Goal: Transaction & Acquisition: Download file/media

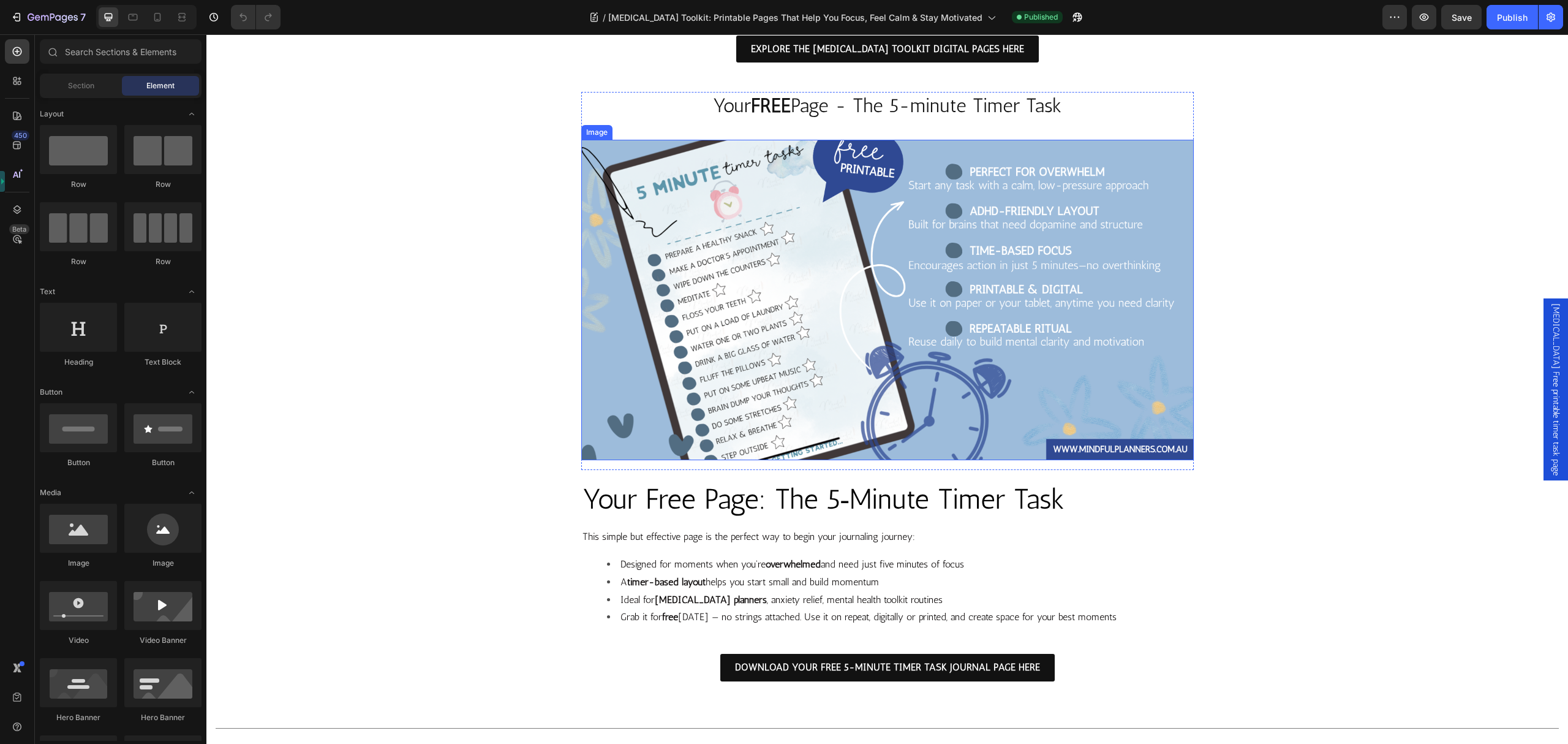
scroll to position [1553, 0]
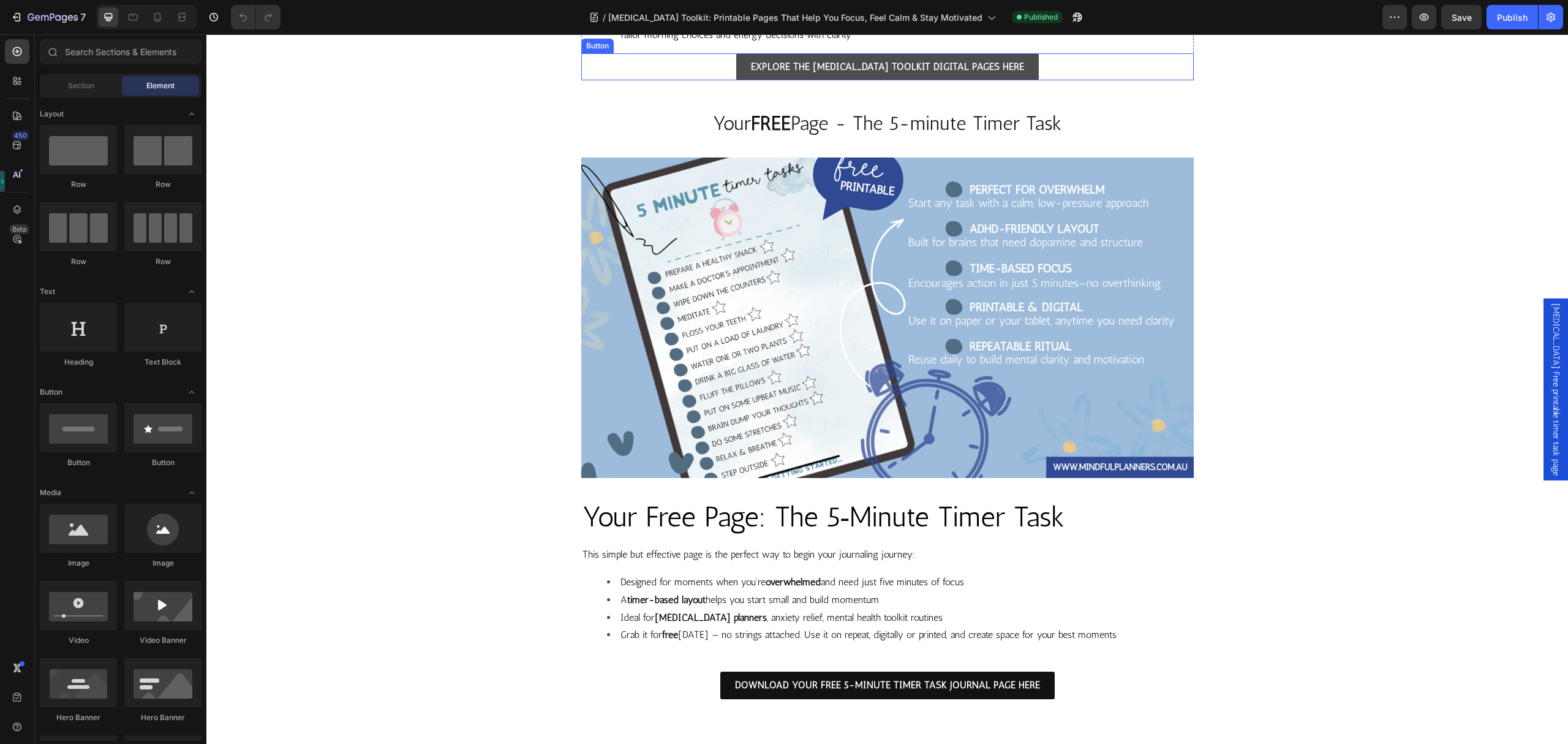
click at [881, 81] on link "EXPLORE THE [MEDICAL_DATA] TOOLKIT DIGITAL PAGES HERE" at bounding box center [888, 67] width 303 height 27
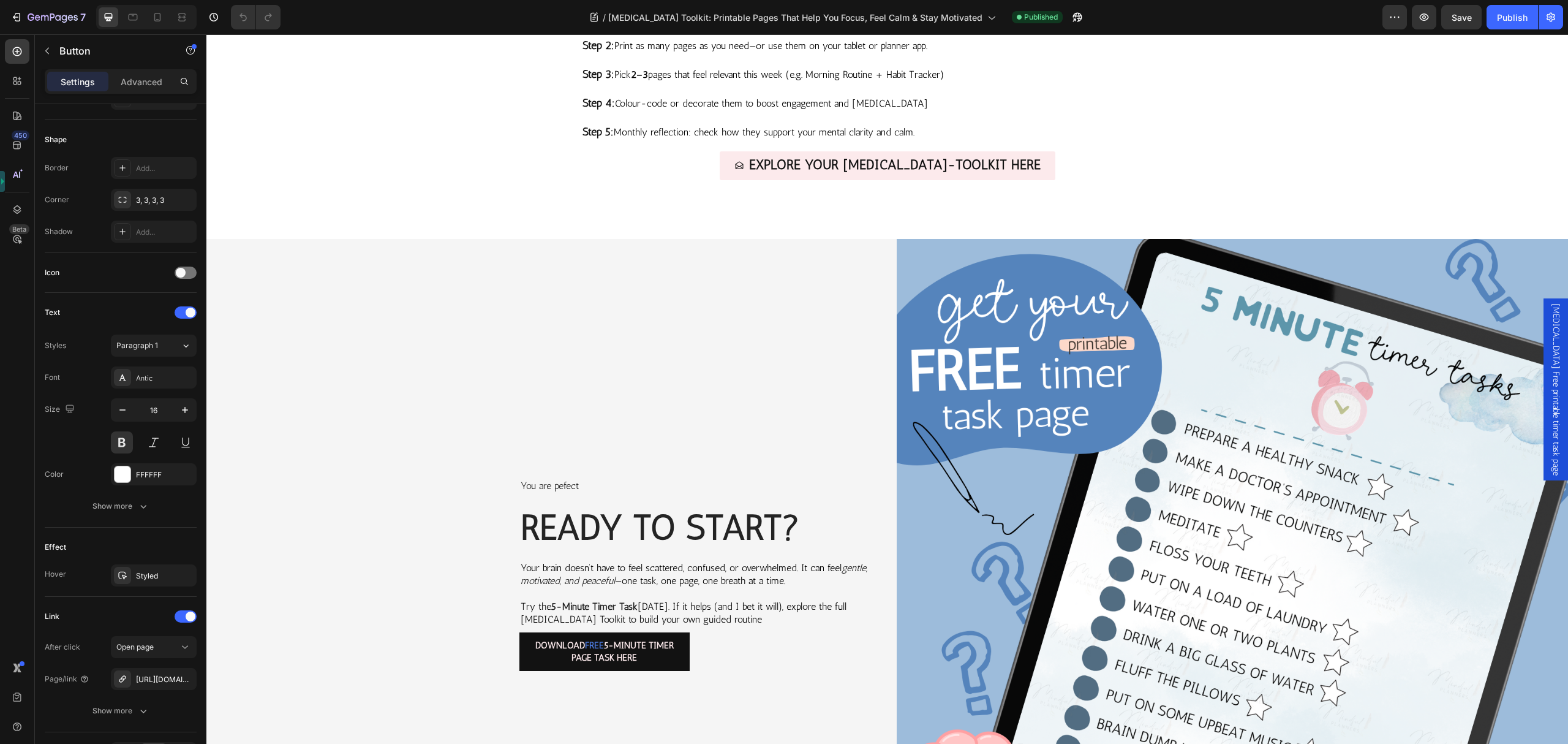
scroll to position [2778, 0]
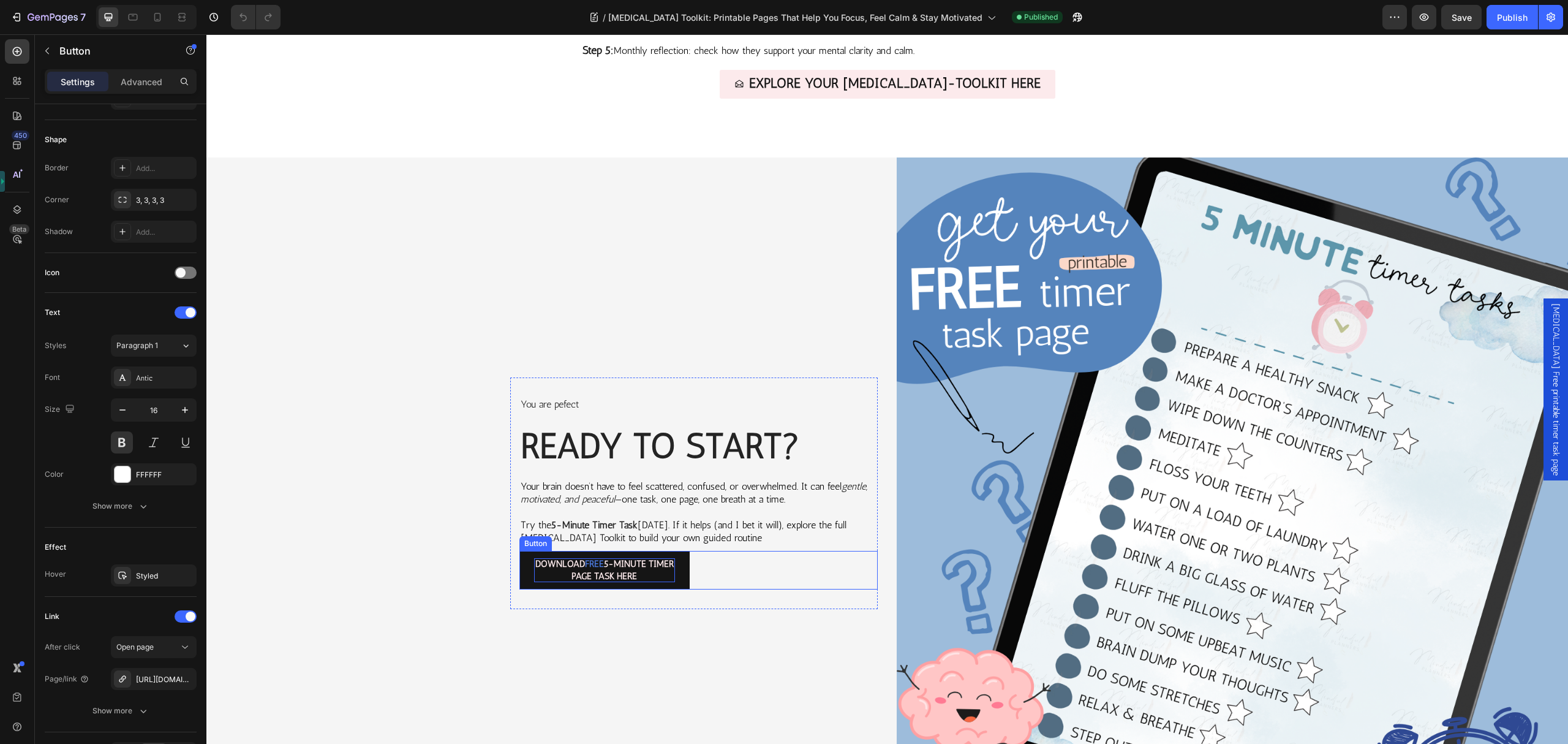
click at [659, 571] on p "DOWNLOAD FREE 5-MINUTE TIMER PAGE TASK HERE" at bounding box center [605, 570] width 141 height 24
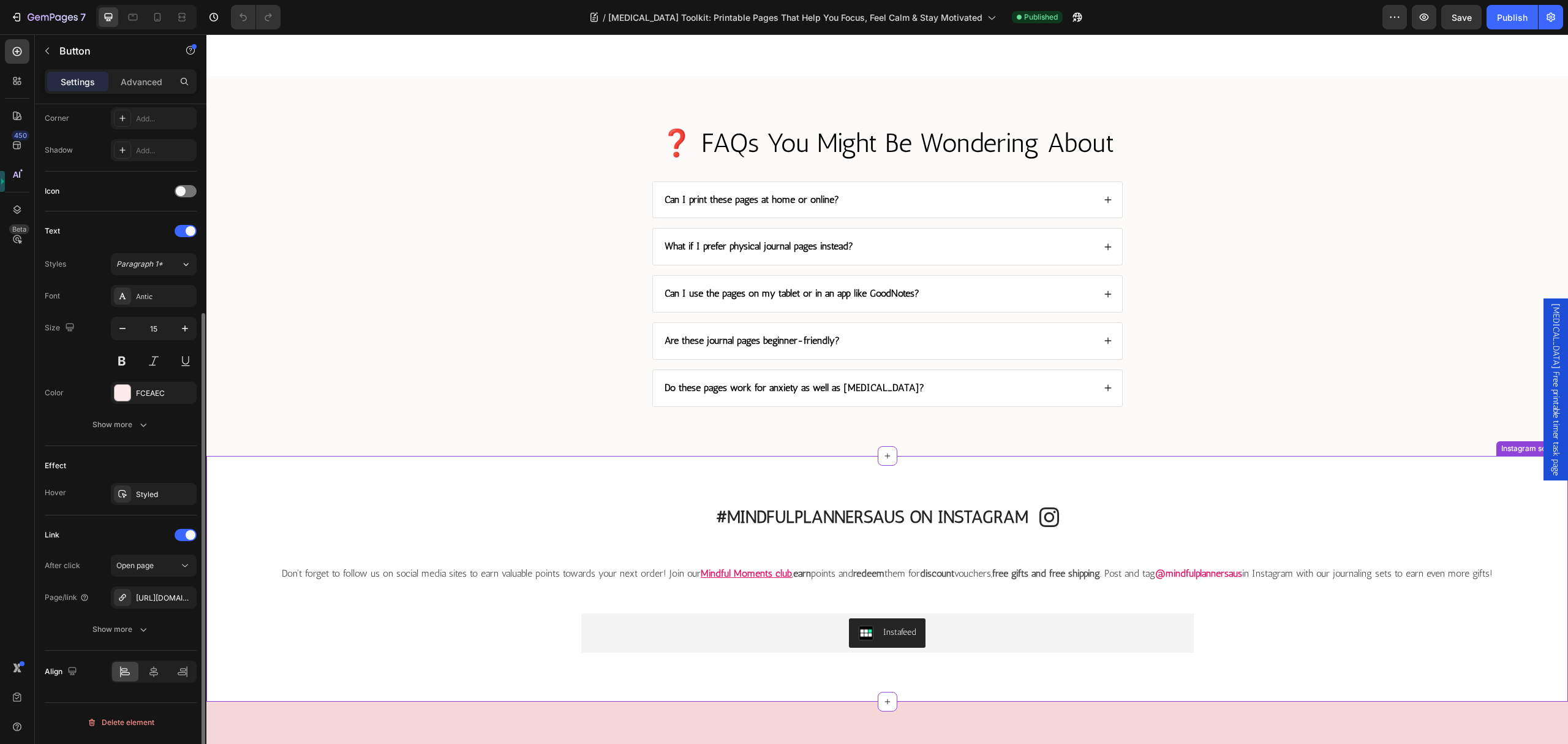
scroll to position [3678, 0]
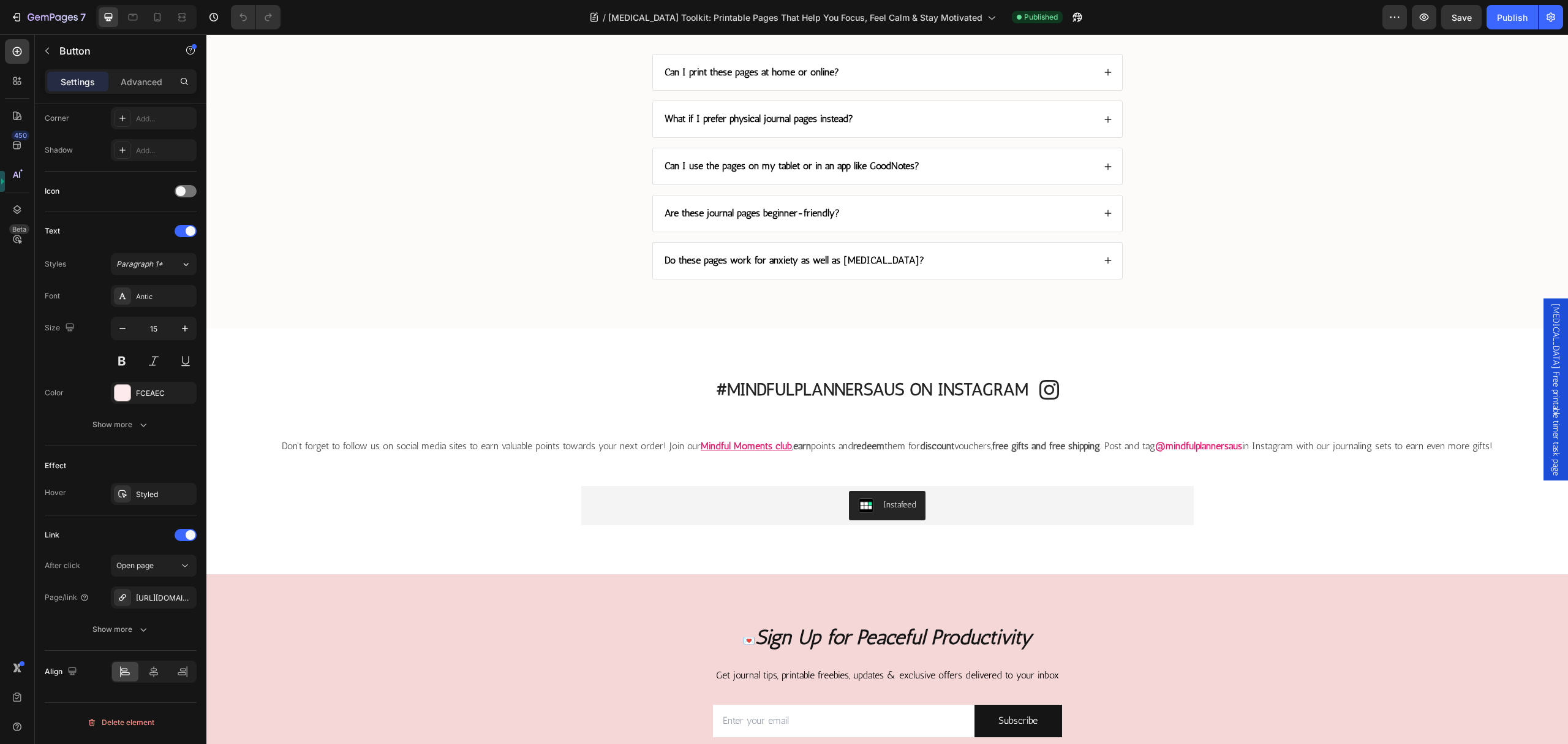
click at [1550, 407] on span "[MEDICAL_DATA] Free printable timer task page" at bounding box center [1556, 390] width 12 height 172
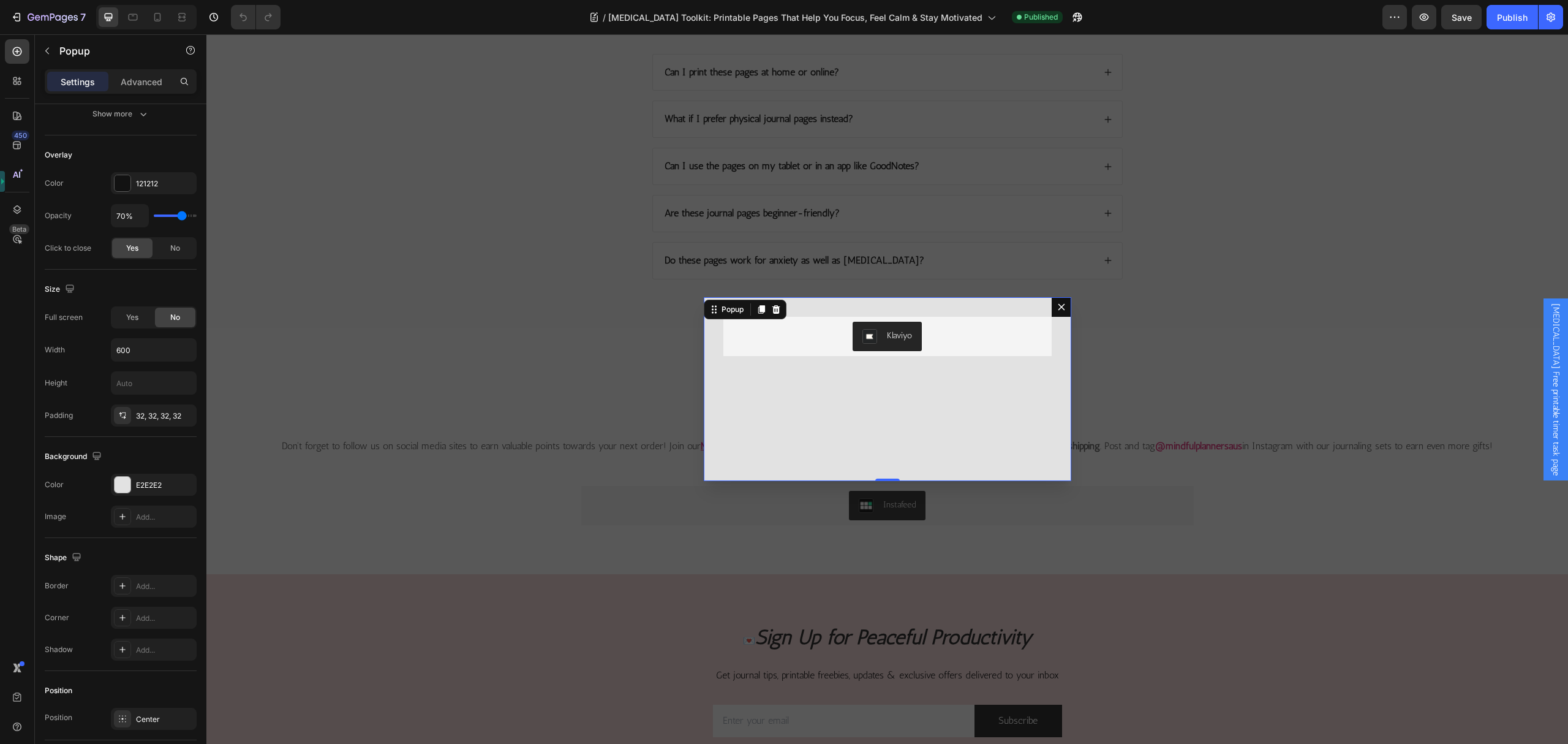
scroll to position [0, 0]
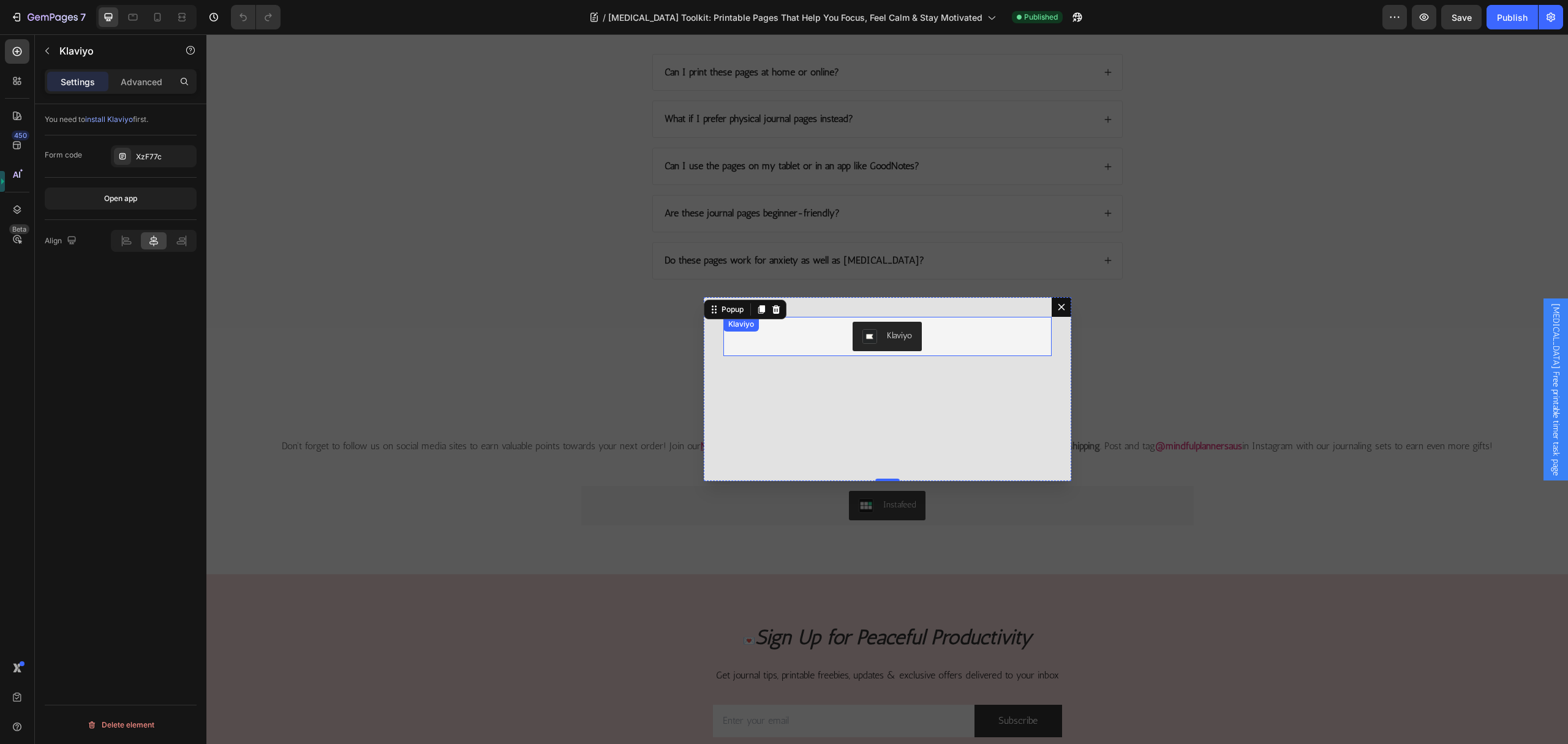
click at [901, 332] on div "Klaviyo" at bounding box center [899, 335] width 25 height 13
click at [1060, 309] on button "Dialog content" at bounding box center [1062, 307] width 20 height 20
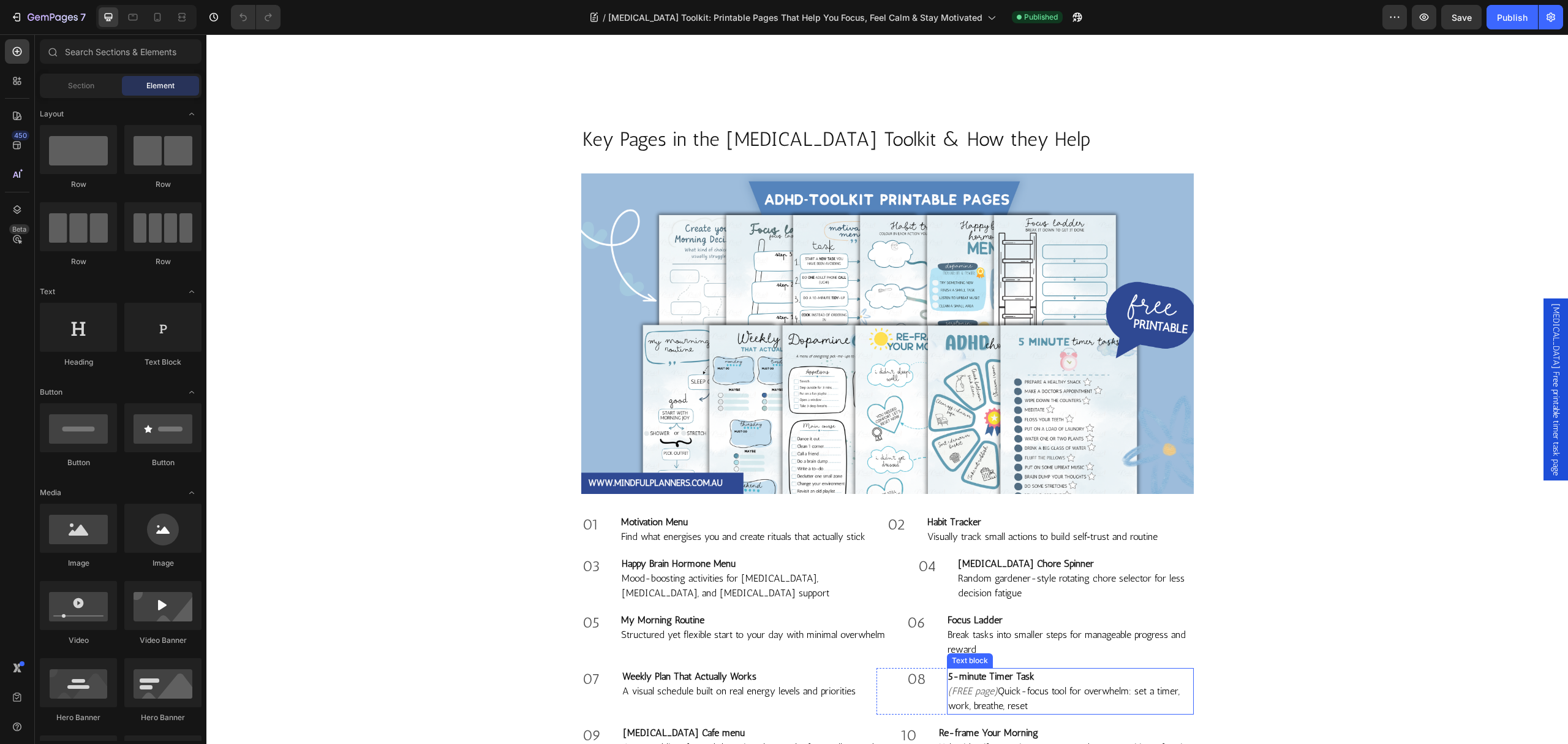
scroll to position [1471, 0]
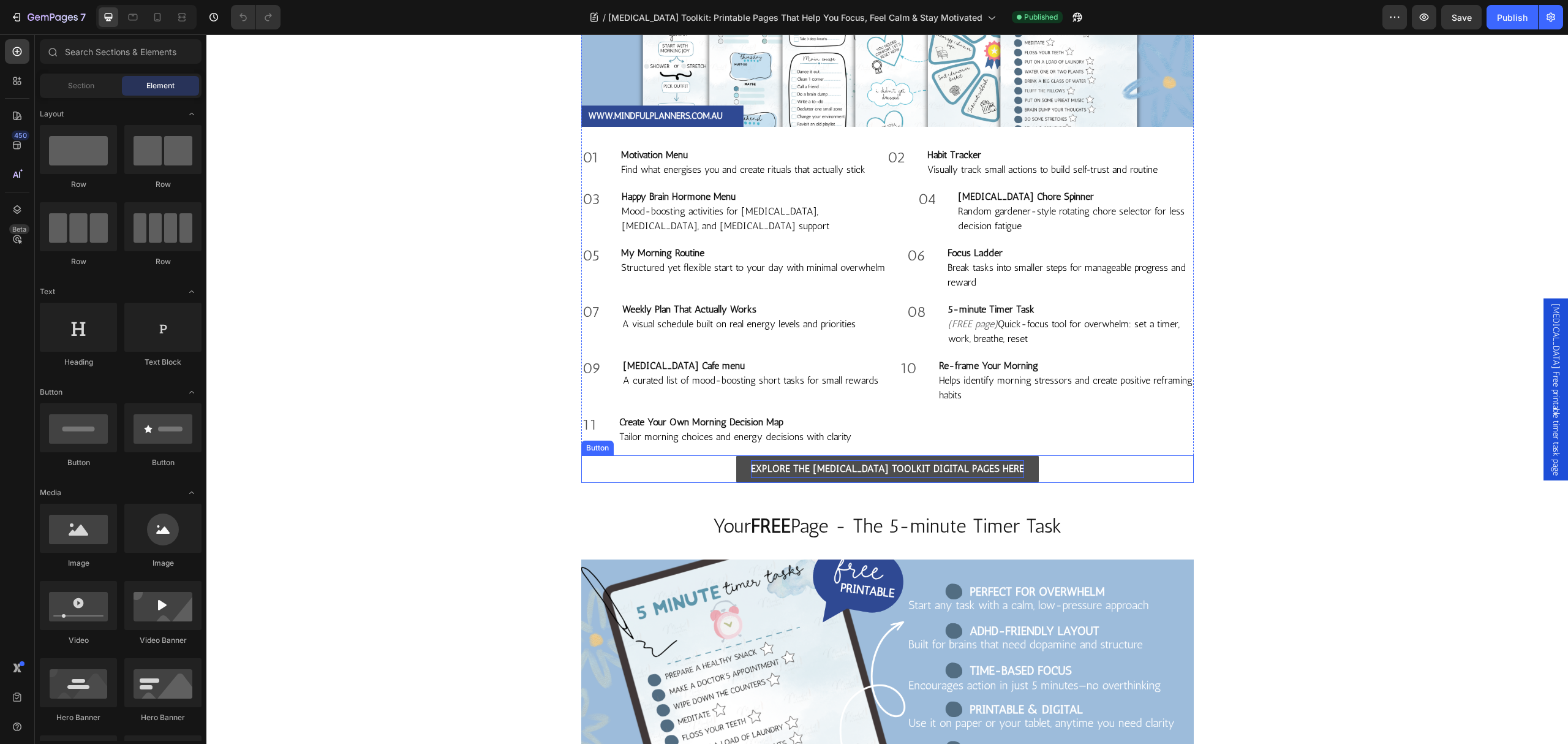
click at [946, 469] on p "EXPLORE THE [MEDICAL_DATA] TOOLKIT DIGITAL PAGES HERE" at bounding box center [887, 469] width 273 height 18
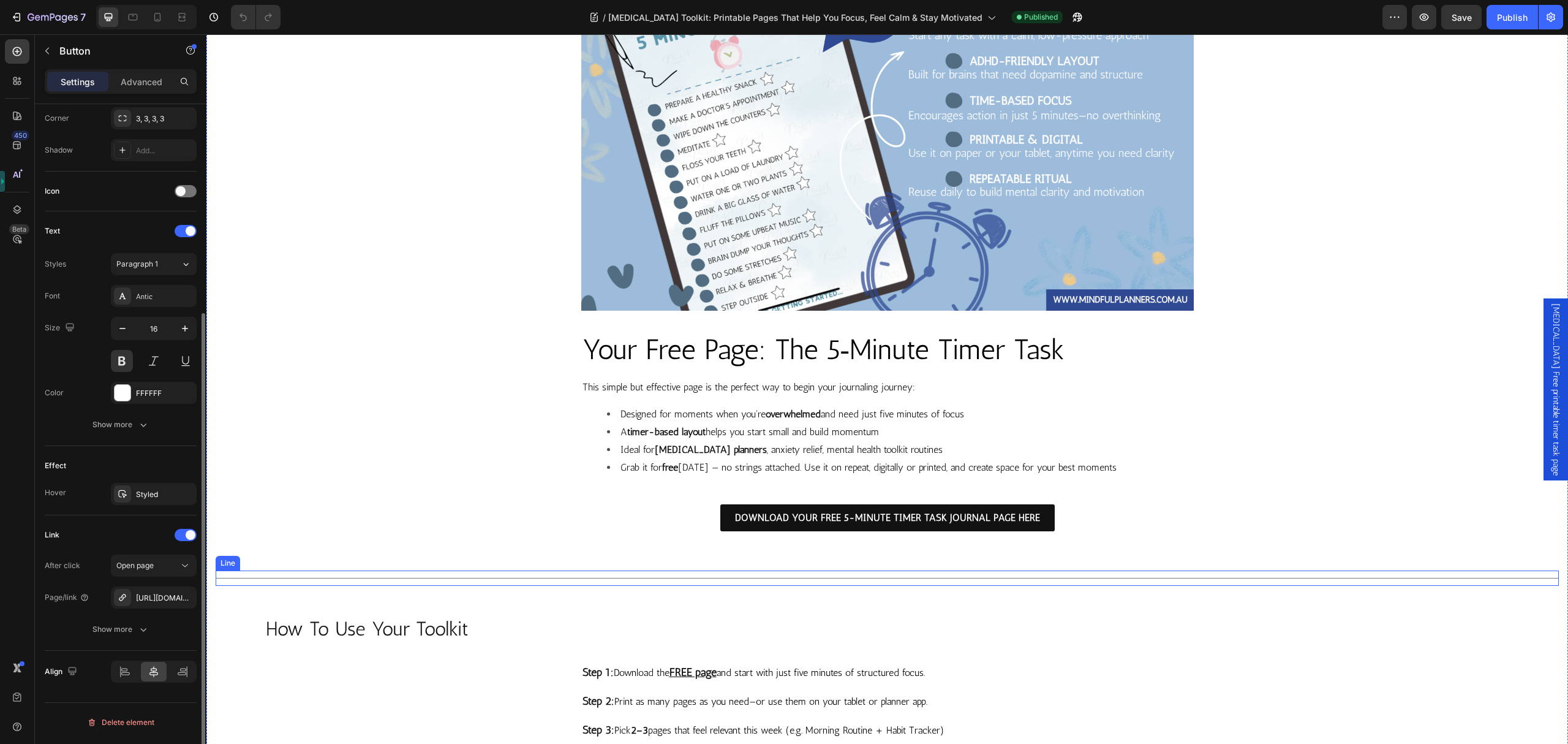
scroll to position [2043, 0]
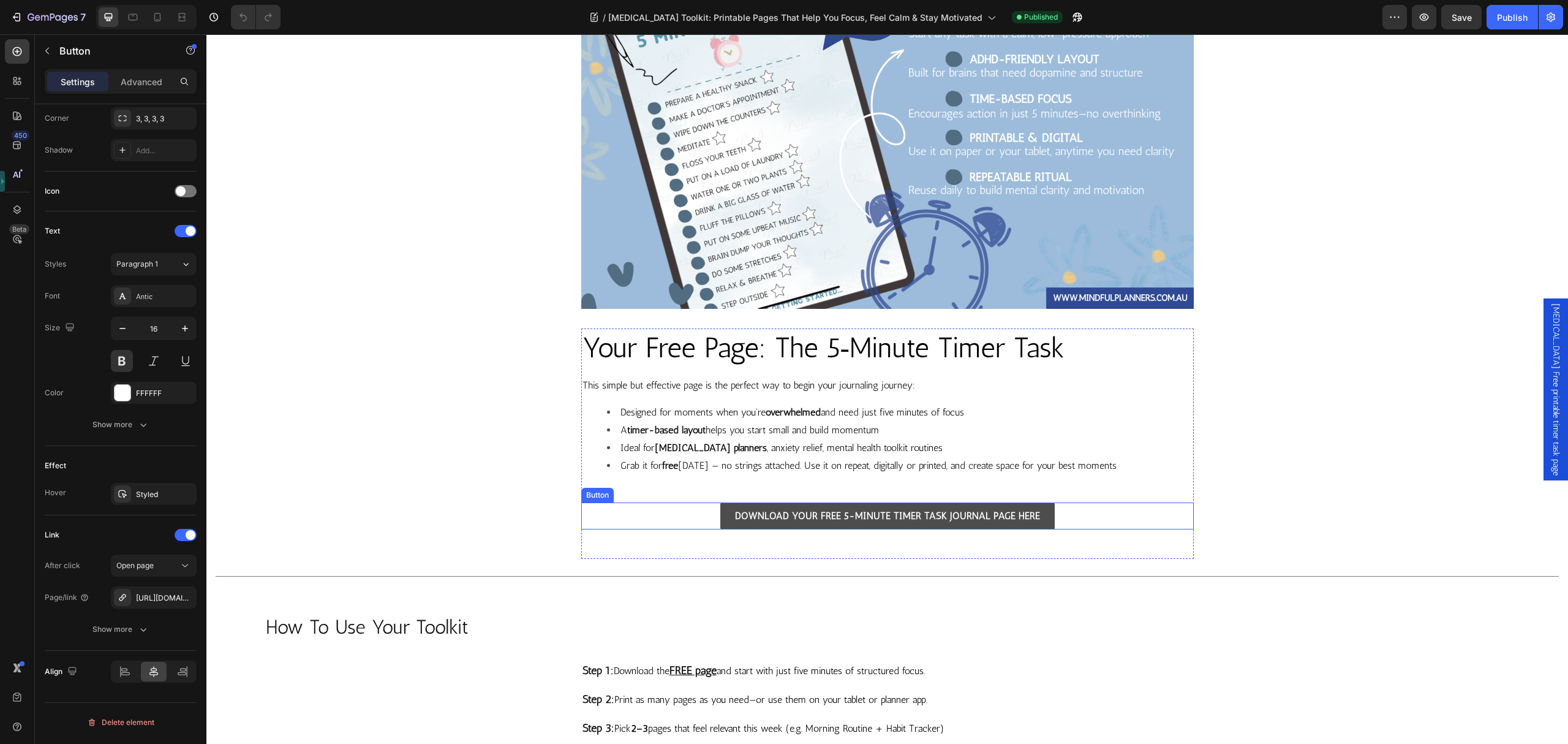
click at [729, 520] on link "DOWNLOAD YOUR FREE 5-MINUTE TIMER TASK JOURNAL PAGE HERE" at bounding box center [887, 516] width 335 height 27
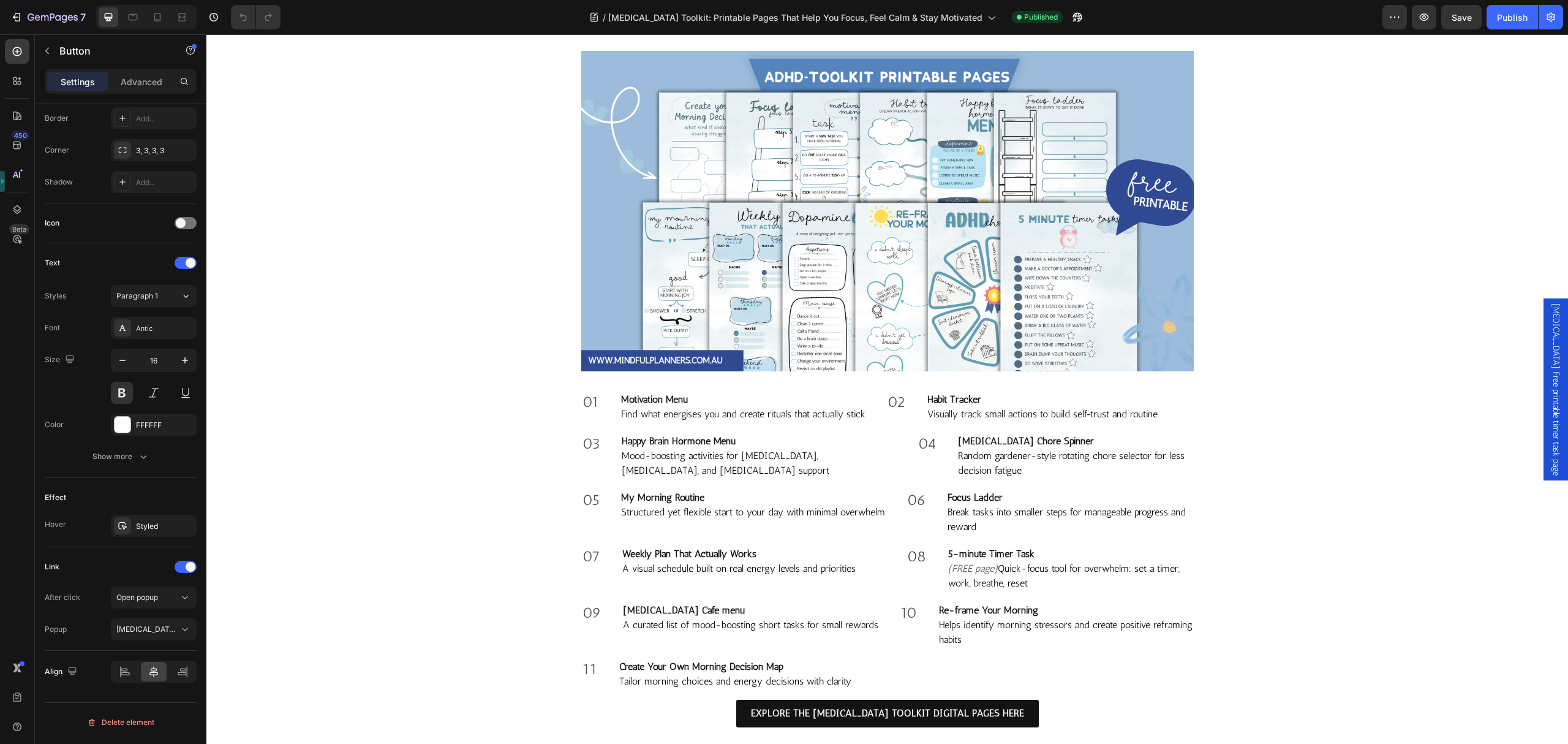
scroll to position [1226, 0]
click at [1073, 20] on icon "button" at bounding box center [1074, 20] width 3 height 3
